Goal: Transaction & Acquisition: Purchase product/service

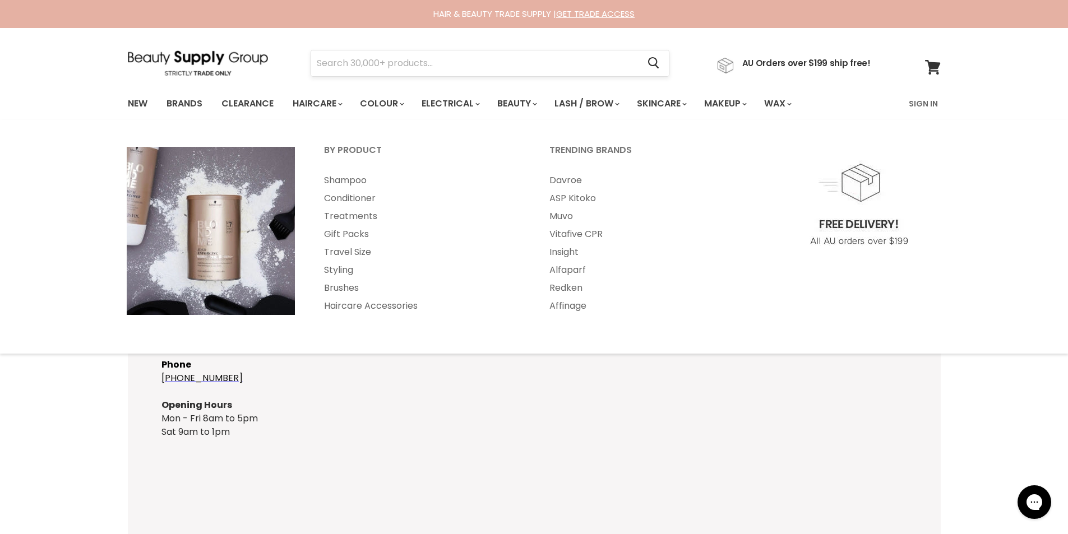
click at [379, 55] on input "Search" at bounding box center [475, 63] width 328 height 26
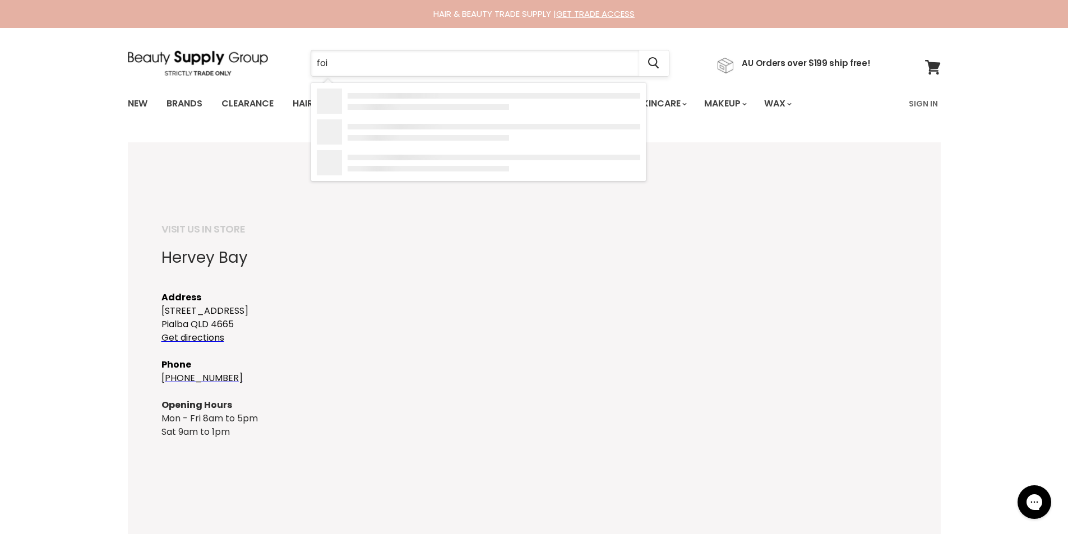
type input "foil"
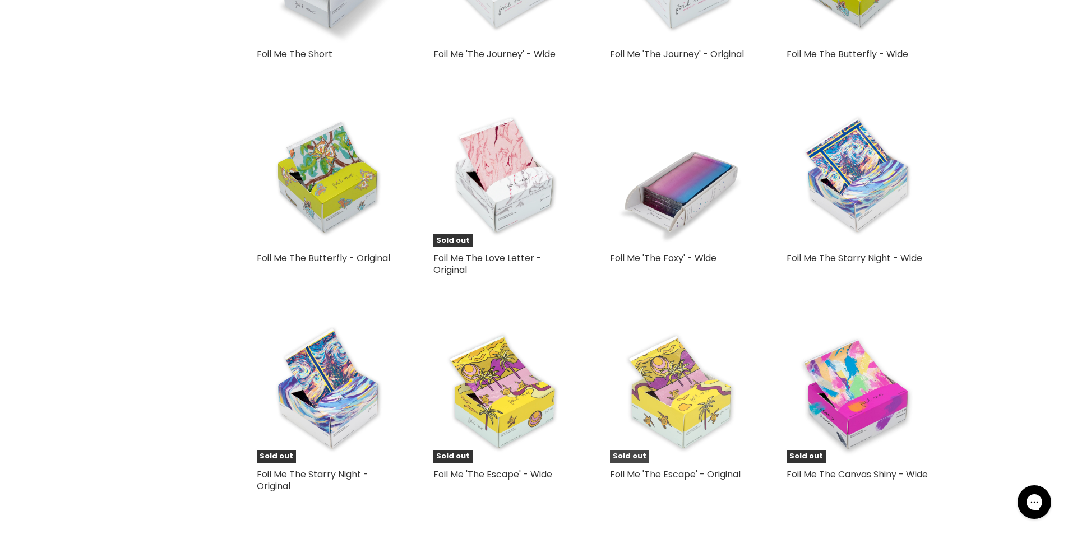
scroll to position [1215, 0]
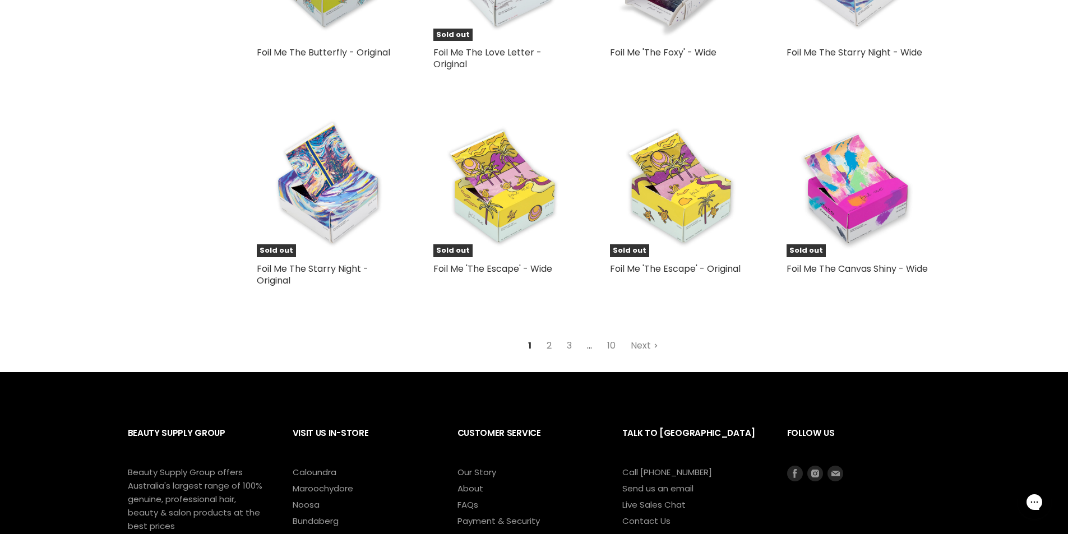
click at [548, 347] on link "2" at bounding box center [548, 346] width 17 height 20
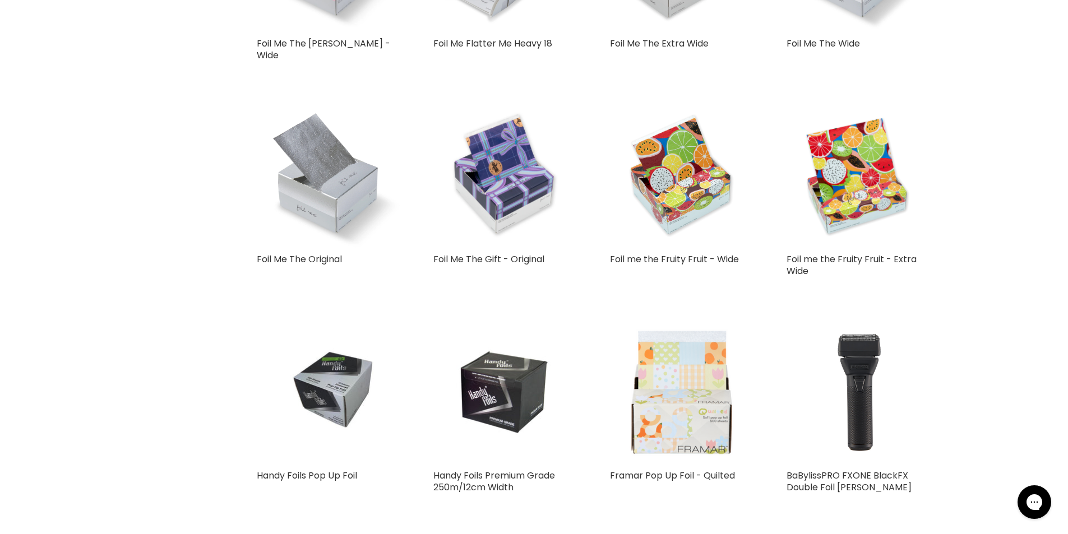
scroll to position [1167, 0]
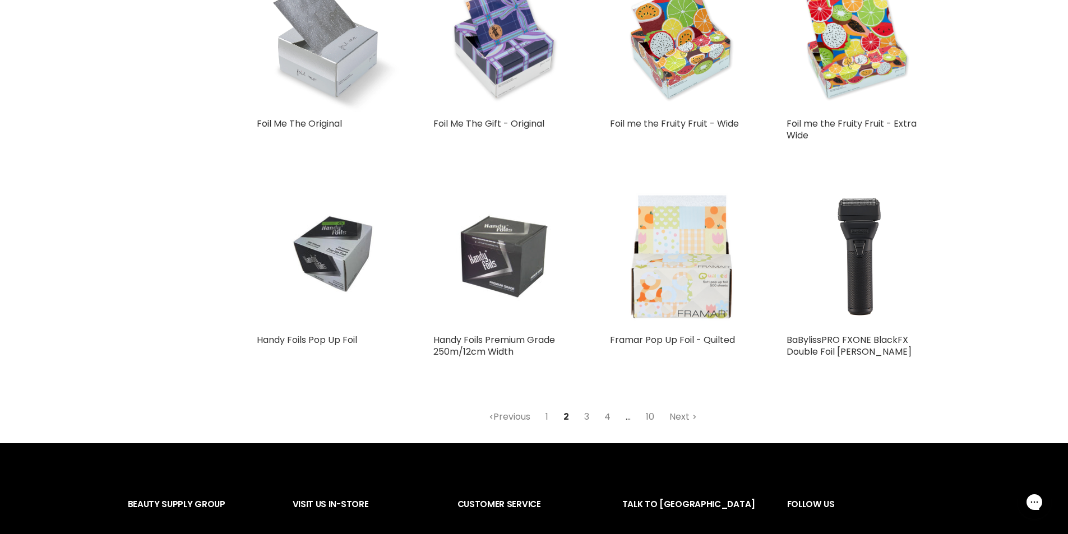
click at [504, 230] on img "Main content" at bounding box center [504, 257] width 95 height 143
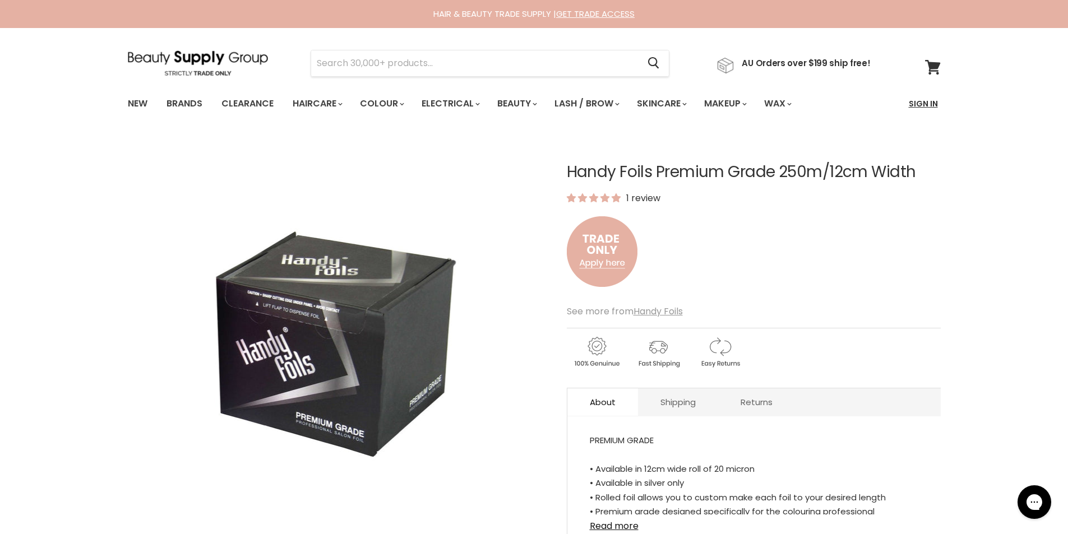
click at [924, 104] on link "Sign In" at bounding box center [923, 104] width 43 height 24
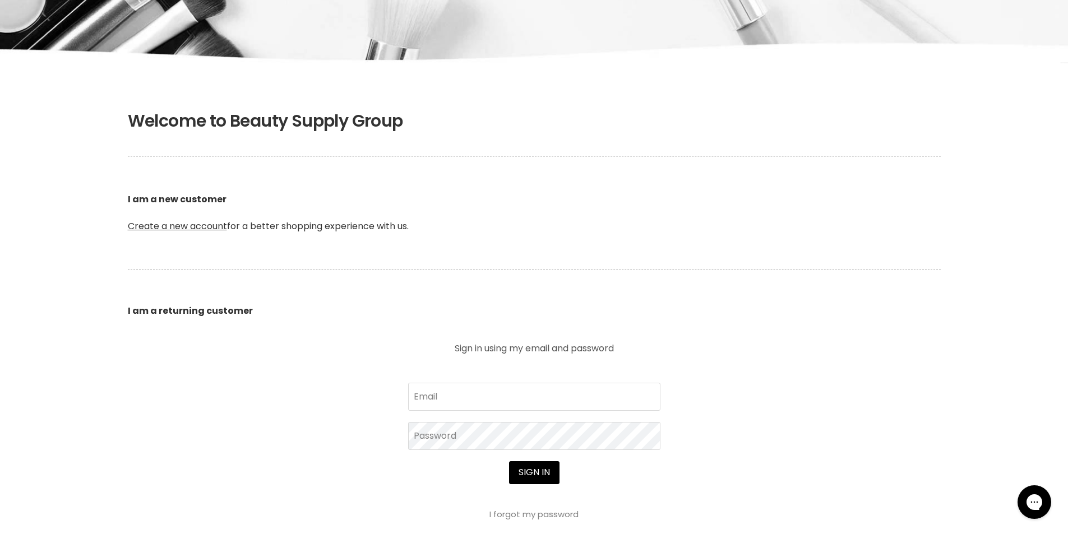
scroll to position [187, 0]
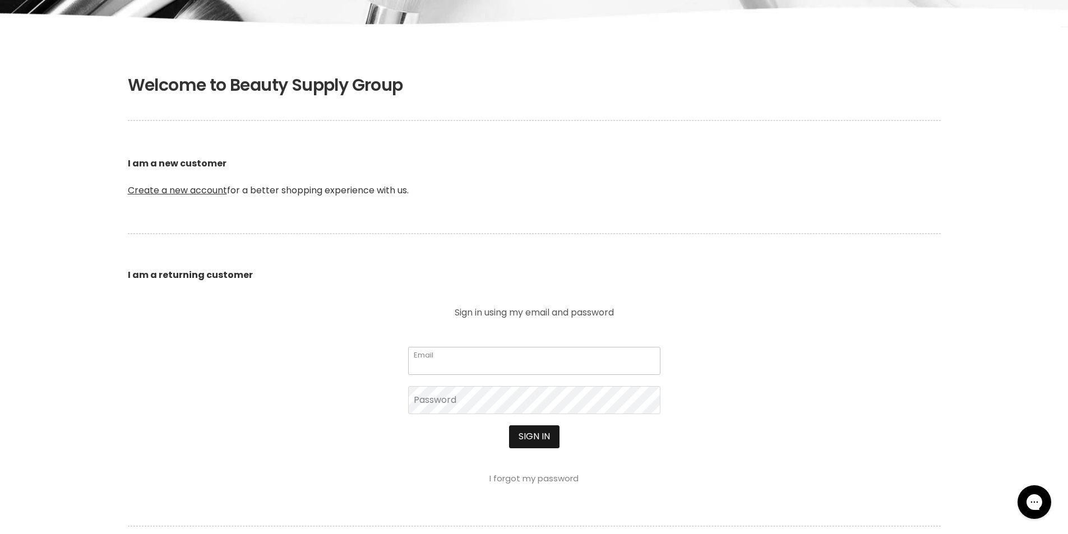
type input "[EMAIL_ADDRESS][DOMAIN_NAME]"
click at [543, 437] on button "Sign in" at bounding box center [534, 436] width 50 height 22
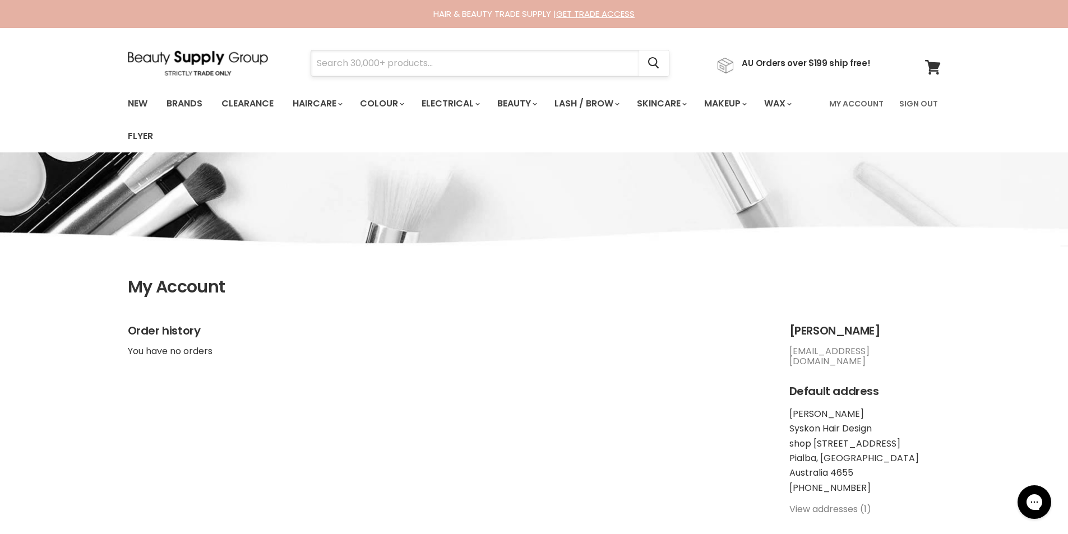
click at [354, 70] on input "Search" at bounding box center [475, 63] width 328 height 26
type input "foil"
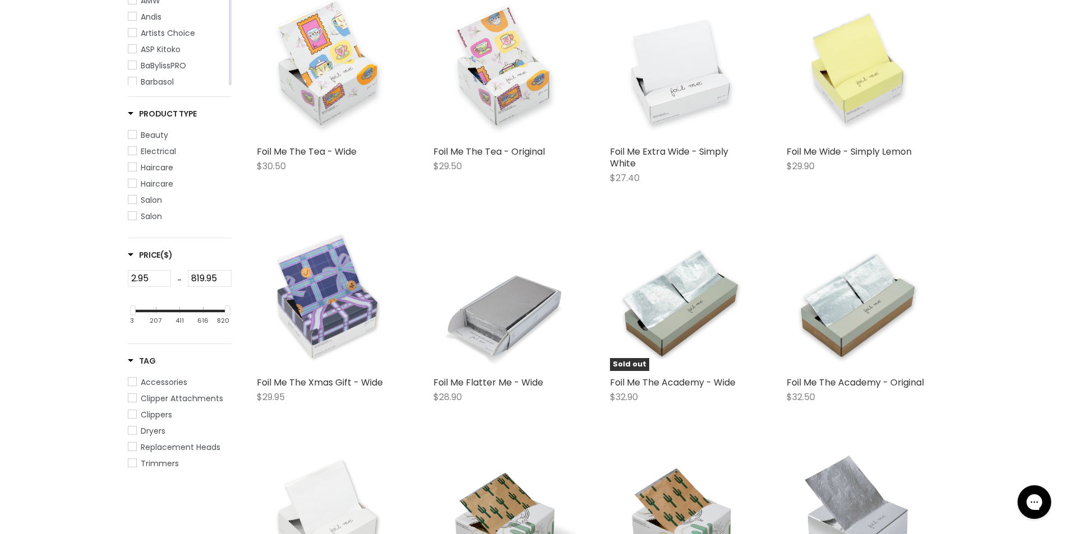
scroll to position [654, 0]
